Goal: Task Accomplishment & Management: Use online tool/utility

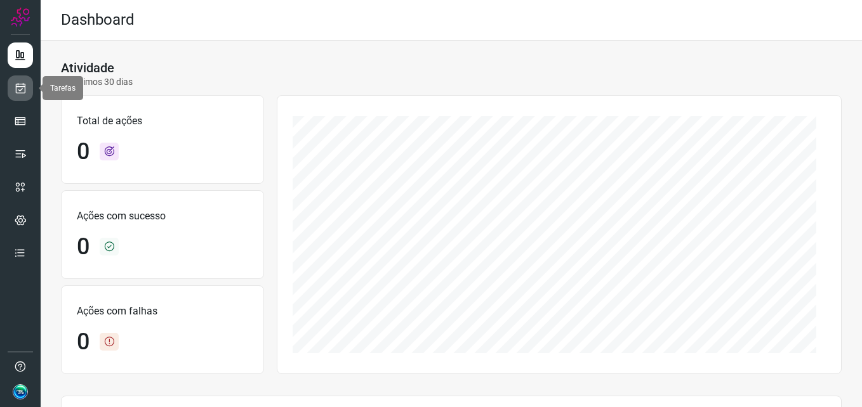
click at [17, 90] on icon at bounding box center [20, 88] width 13 height 13
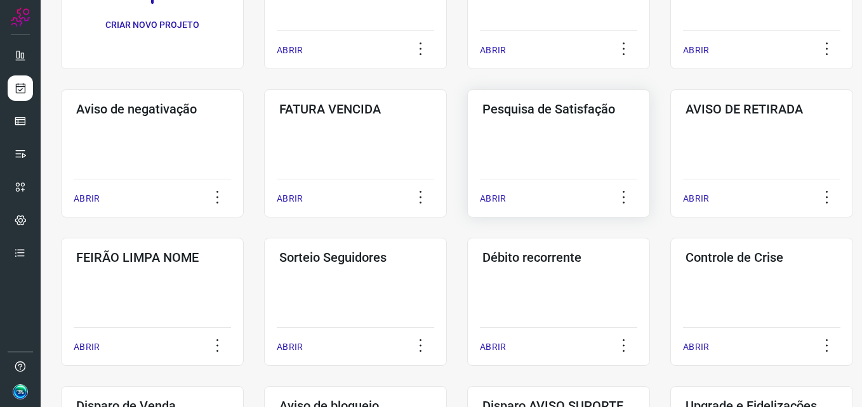
scroll to position [190, 0]
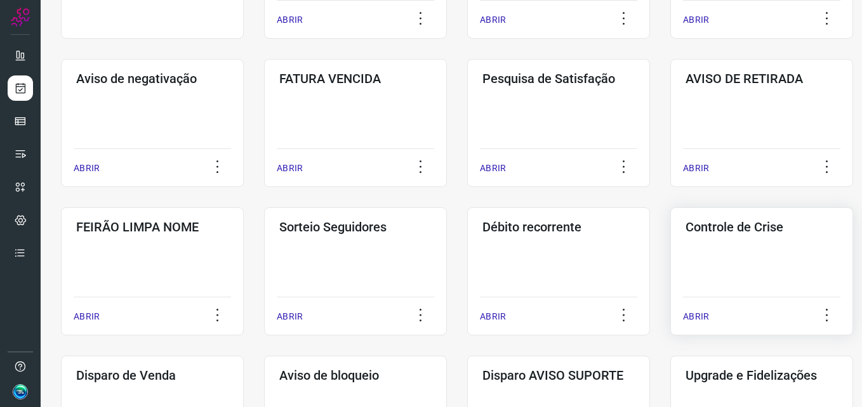
click at [736, 251] on div "Controle de Crise ABRIR" at bounding box center [761, 272] width 183 height 128
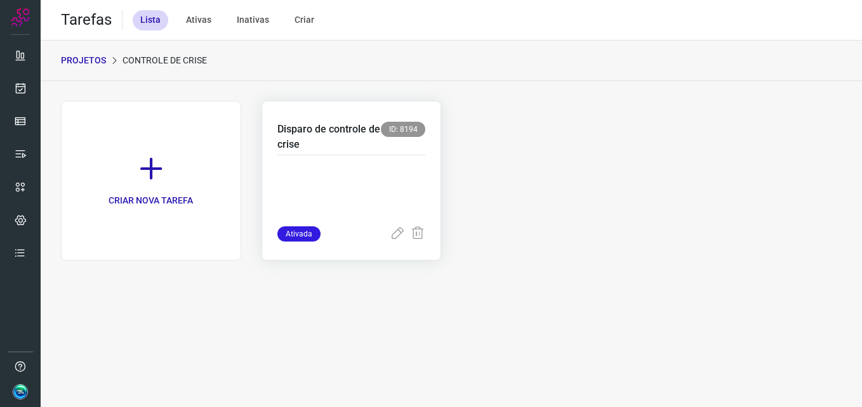
click at [358, 164] on p at bounding box center [351, 194] width 149 height 63
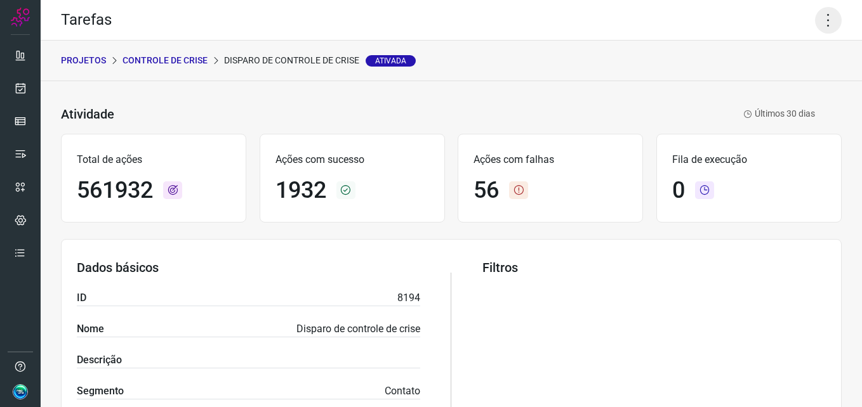
click at [818, 19] on icon at bounding box center [828, 20] width 27 height 27
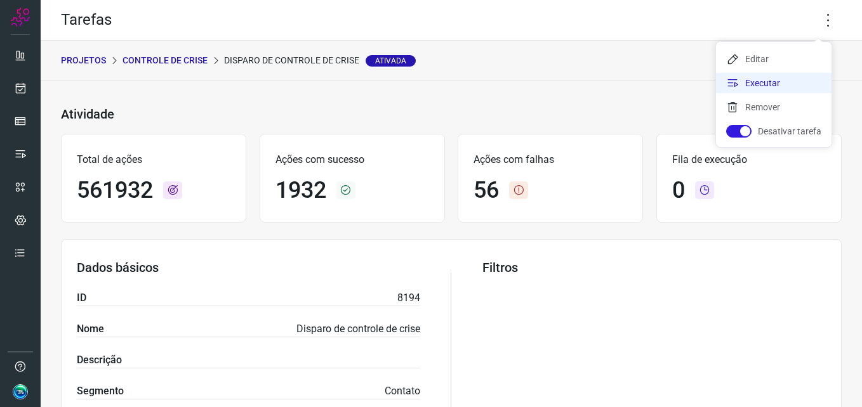
click at [765, 85] on li "Executar" at bounding box center [774, 83] width 116 height 20
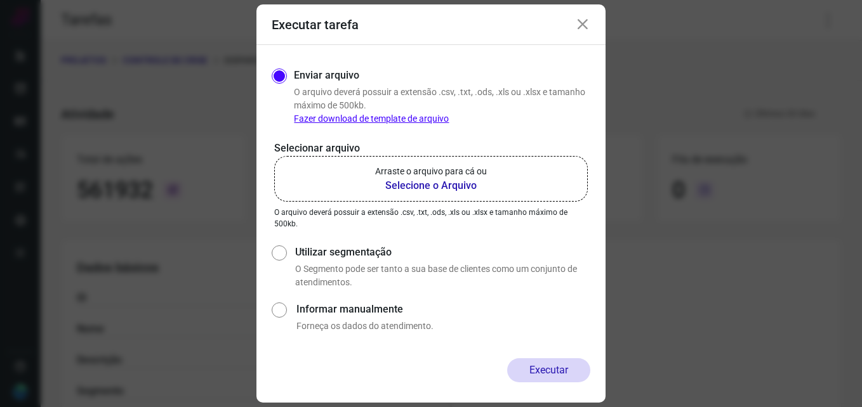
click at [418, 181] on b "Selecione o Arquivo" at bounding box center [431, 185] width 112 height 15
click at [0, 0] on input "Arraste o arquivo para cá ou Selecione o Arquivo" at bounding box center [0, 0] width 0 height 0
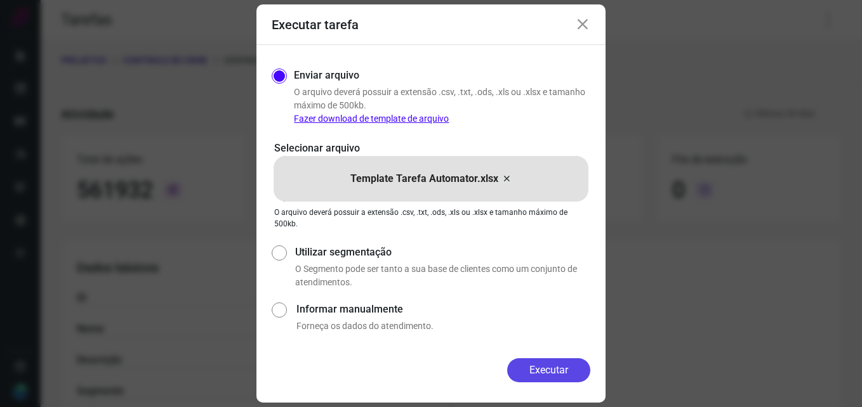
click at [541, 371] on button "Executar" at bounding box center [548, 371] width 83 height 24
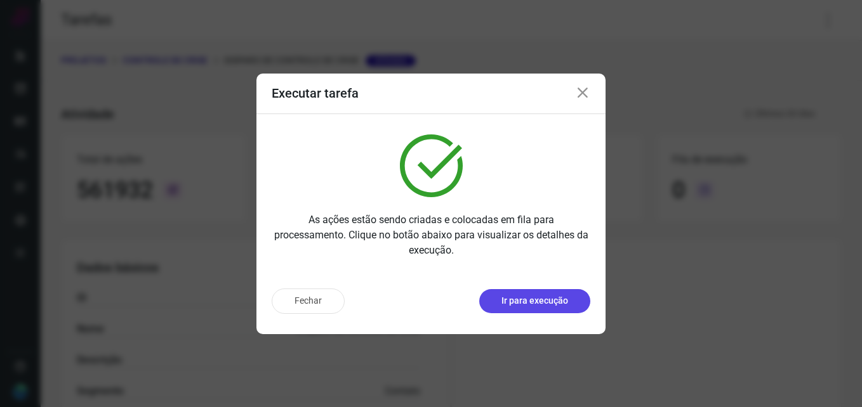
click at [529, 296] on p "Ir para execução" at bounding box center [534, 300] width 67 height 13
